Goal: Understand process/instructions

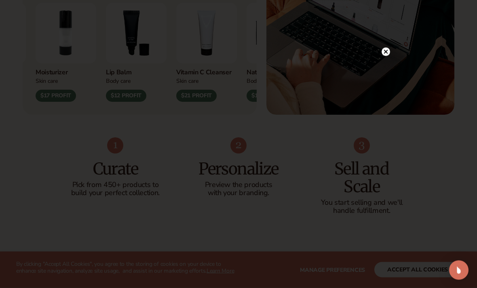
scroll to position [380, 0]
click at [385, 56] on circle at bounding box center [386, 52] width 8 height 8
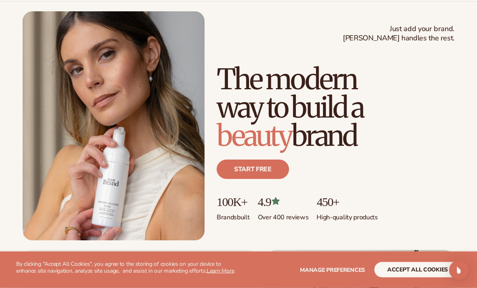
scroll to position [0, 0]
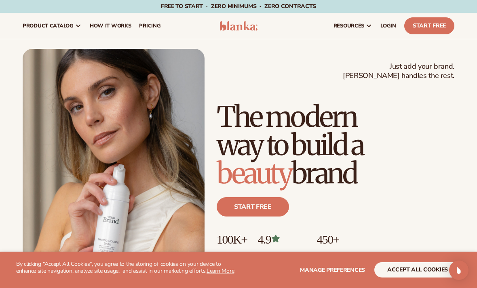
click at [115, 26] on span "How It Works" at bounding box center [111, 26] width 42 height 6
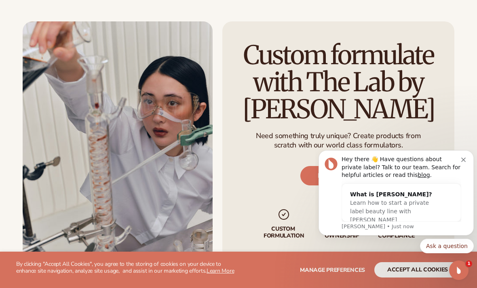
click at [460, 162] on div "Hey there 👋 Have questions about private label? Talk to our team. Search for he…" at bounding box center [402, 168] width 120 height 24
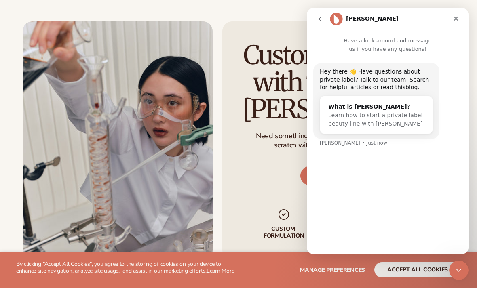
click at [456, 20] on icon "Close" at bounding box center [456, 18] width 6 height 6
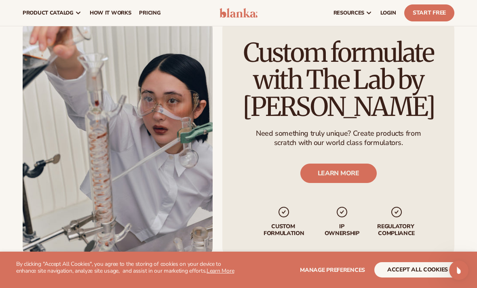
scroll to position [1305, 0]
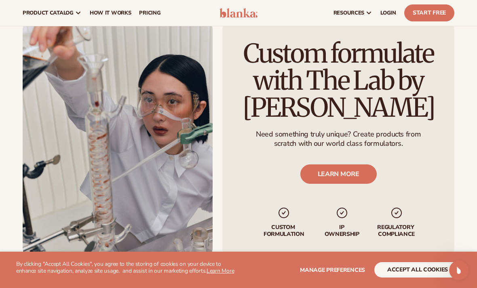
click at [354, 164] on link "LEARN MORE" at bounding box center [338, 173] width 76 height 19
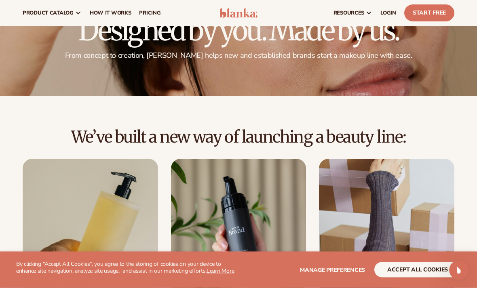
scroll to position [39, 0]
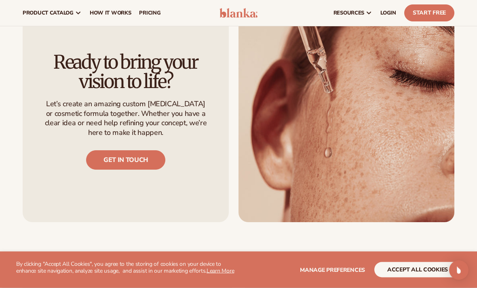
scroll to position [686, 0]
